Goal: Transaction & Acquisition: Purchase product/service

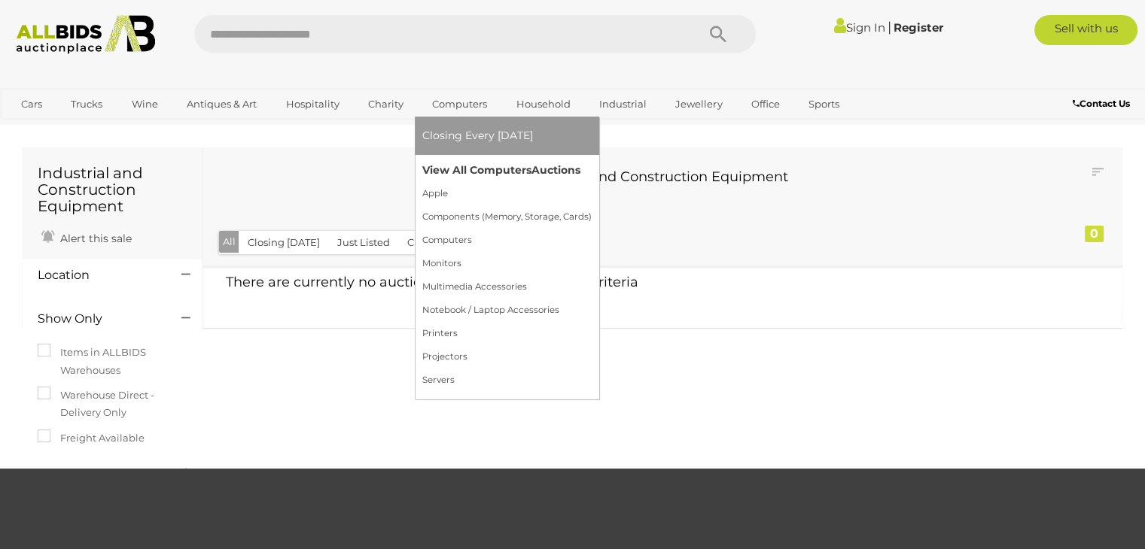
click at [512, 170] on link "View All Computers Auctions" at bounding box center [506, 170] width 169 height 23
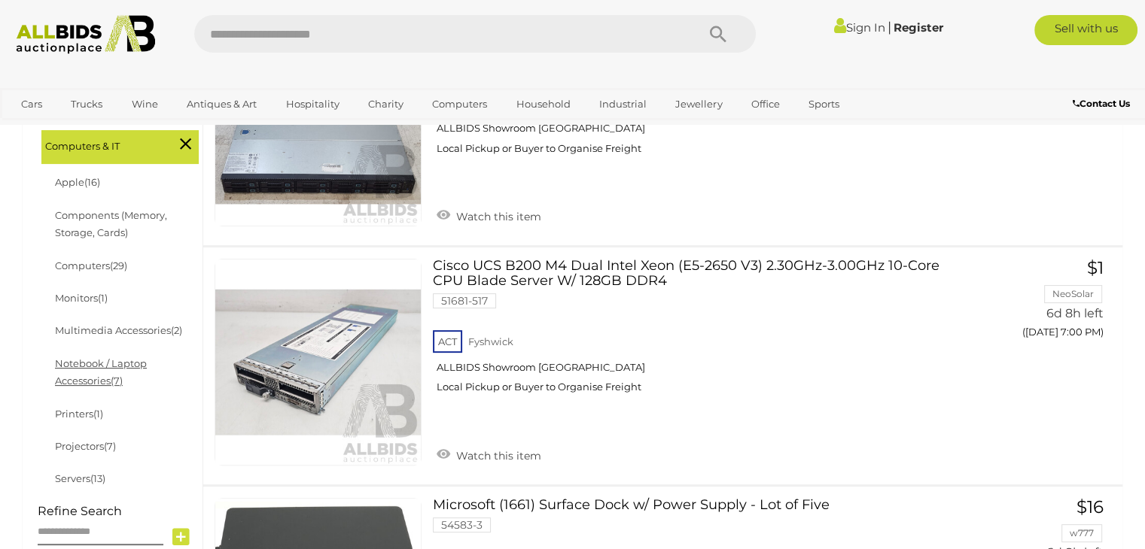
scroll to position [376, 0]
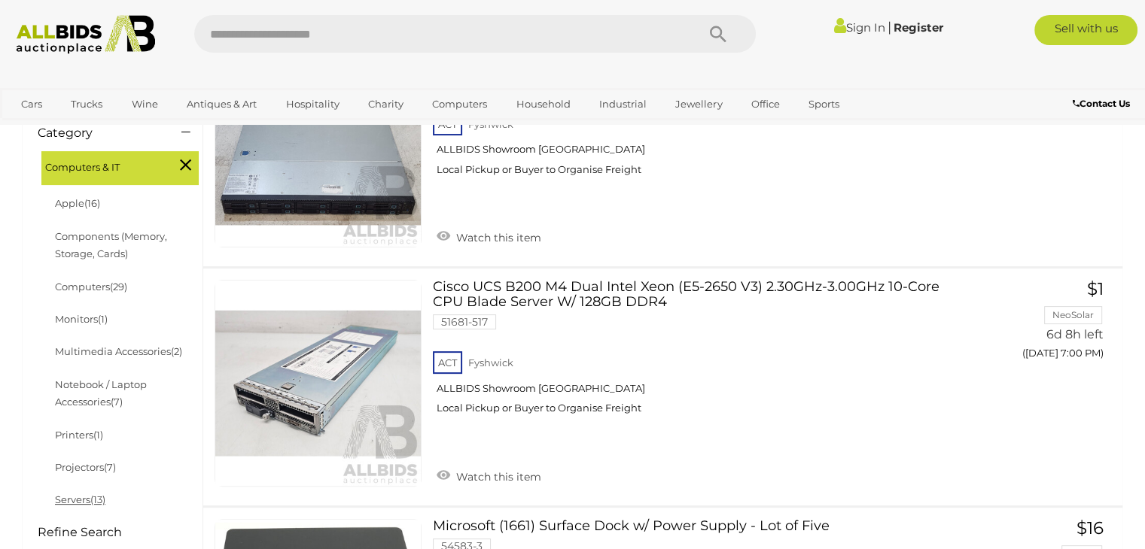
click at [83, 505] on link "Servers (13)" at bounding box center [80, 500] width 50 height 12
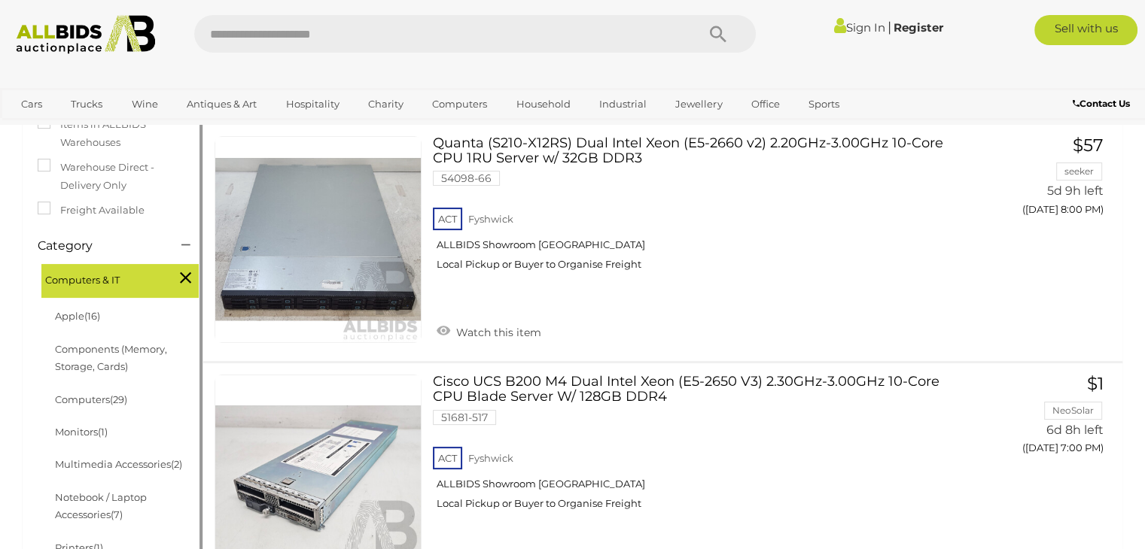
scroll to position [301, 0]
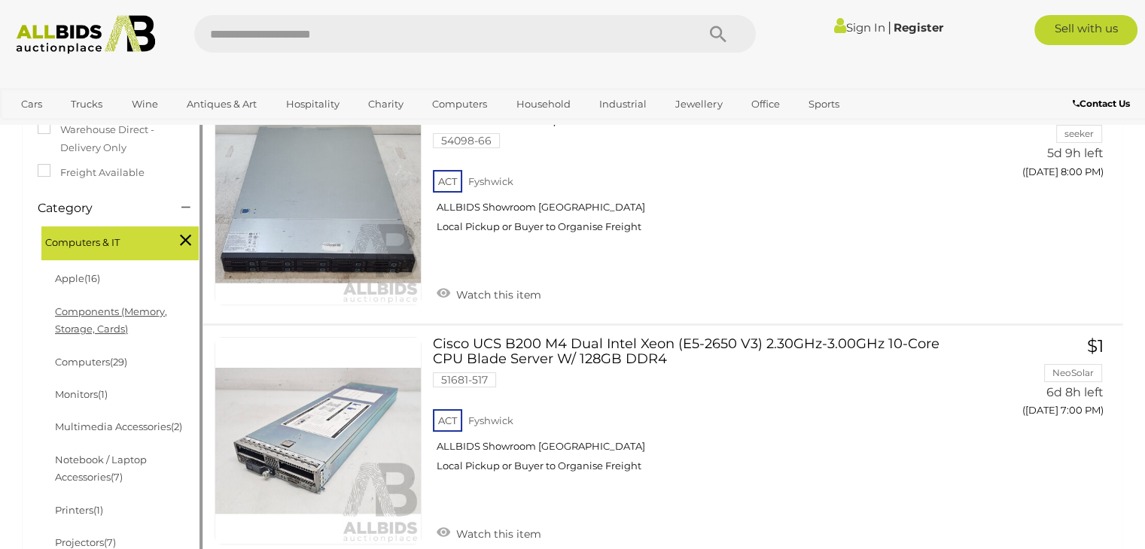
click at [119, 324] on link "Components (Memory, Storage, Cards)" at bounding box center [111, 320] width 112 height 29
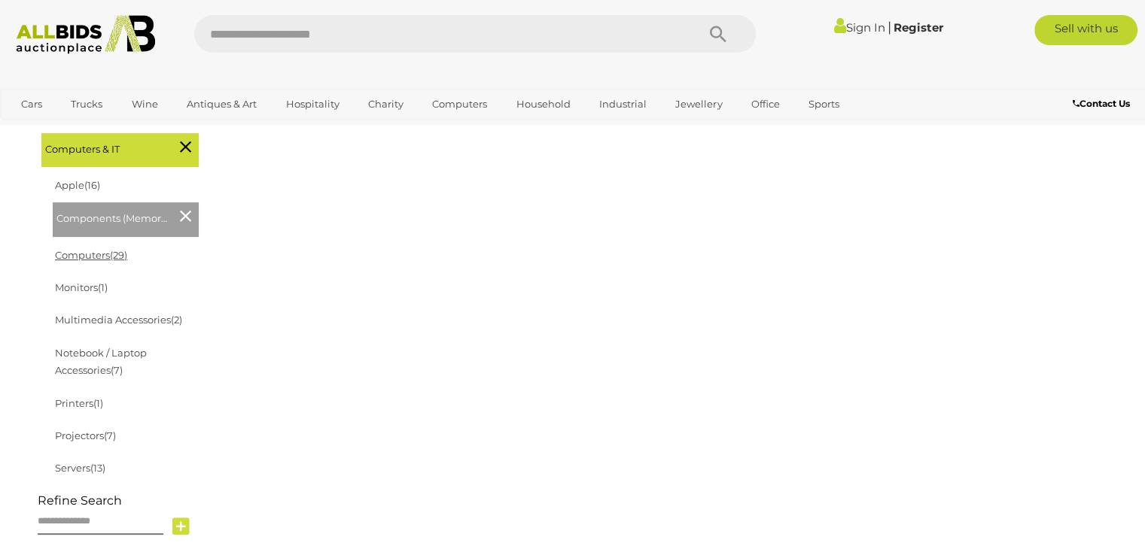
scroll to position [452, 0]
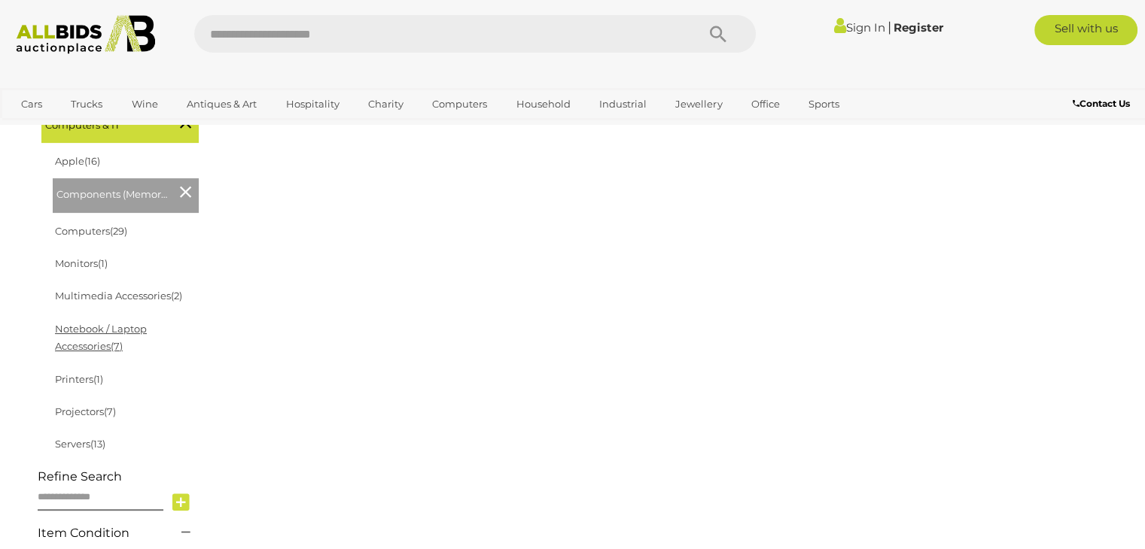
click at [108, 342] on link "Notebook / Laptop Accessories (7)" at bounding box center [101, 337] width 92 height 29
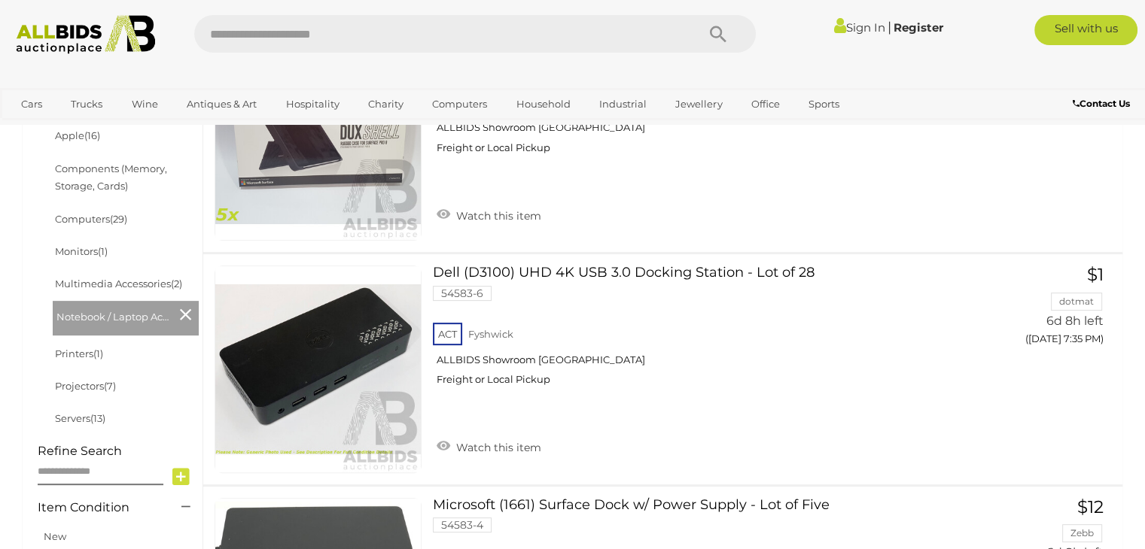
scroll to position [452, 0]
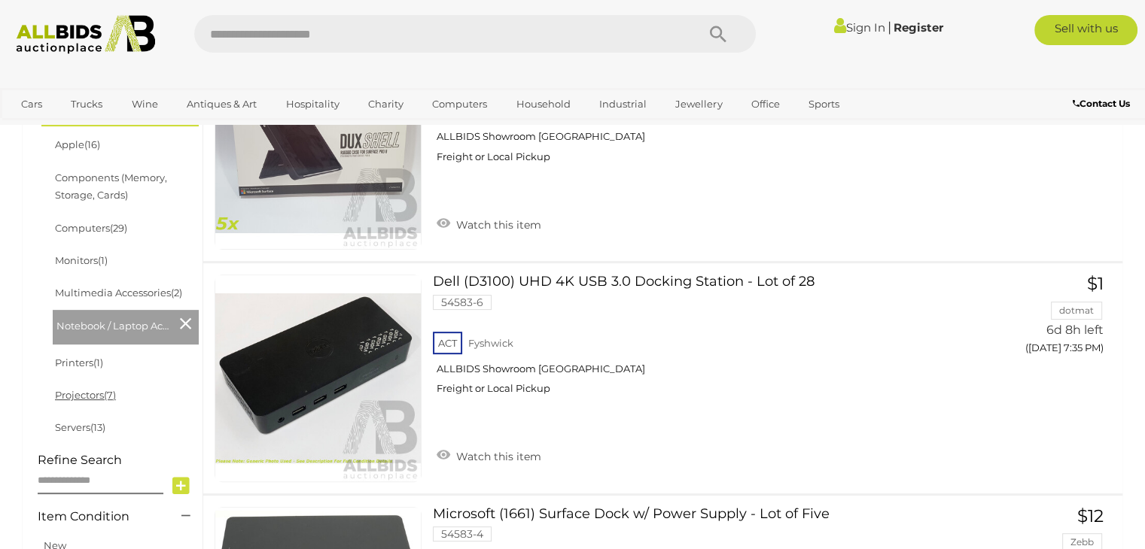
click at [90, 401] on link "Projectors (7)" at bounding box center [85, 395] width 61 height 12
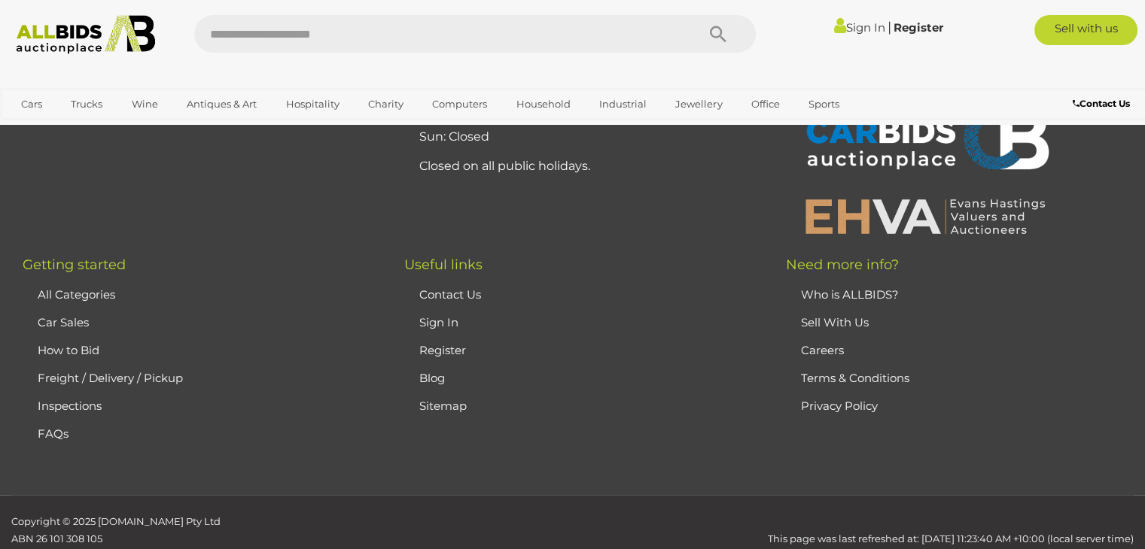
scroll to position [2229, 0]
